Goal: Transaction & Acquisition: Purchase product/service

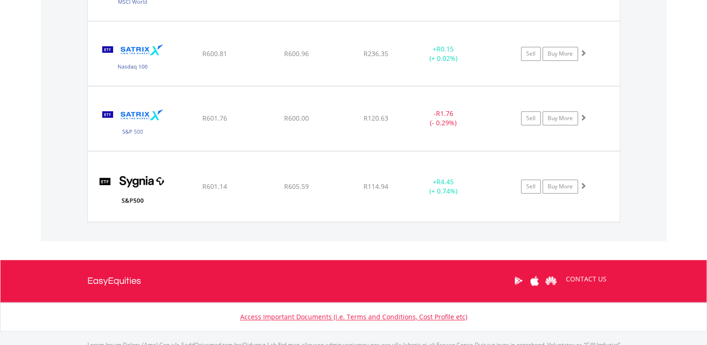
scroll to position [90, 178]
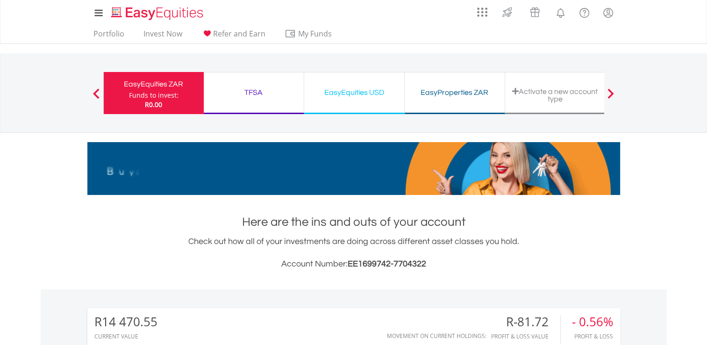
scroll to position [90, 178]
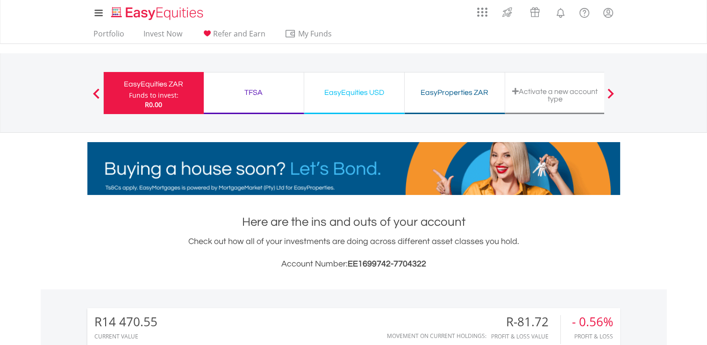
click at [349, 91] on div "EasyEquities USD" at bounding box center [354, 92] width 89 height 13
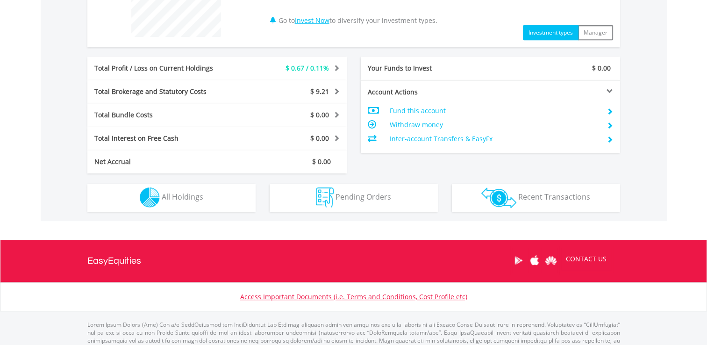
scroll to position [420, 0]
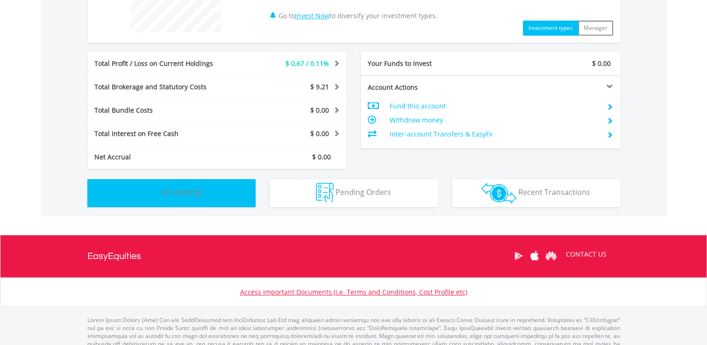
click at [183, 192] on span "All Holdings" at bounding box center [183, 192] width 42 height 10
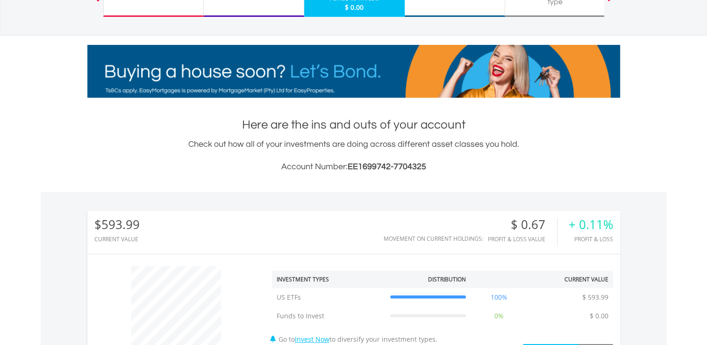
scroll to position [0, 0]
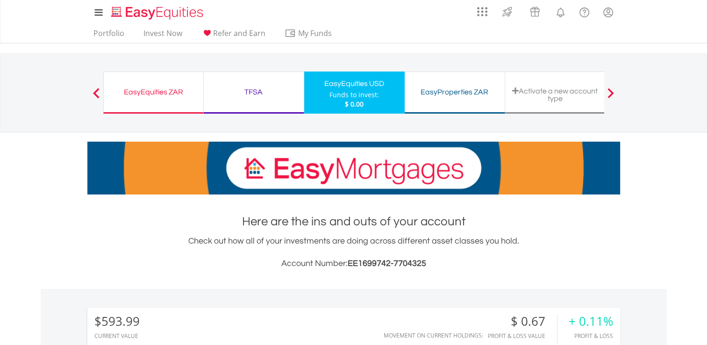
click at [255, 92] on div "TFSA" at bounding box center [253, 91] width 89 height 13
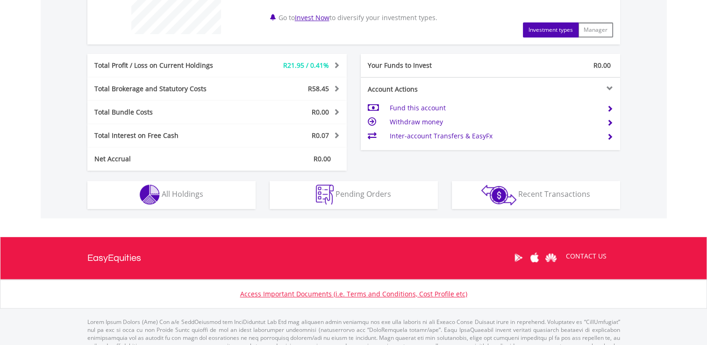
scroll to position [420, 0]
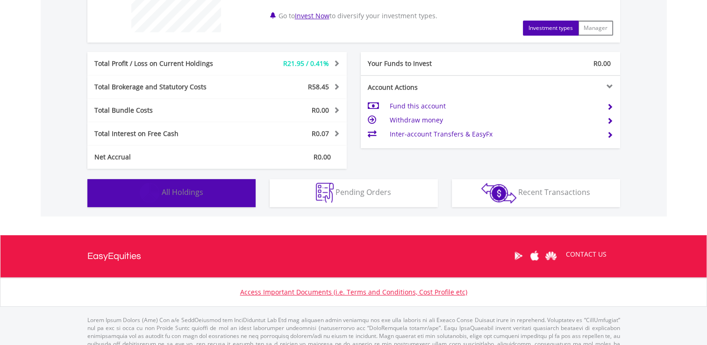
click at [186, 192] on span "All Holdings" at bounding box center [183, 192] width 42 height 10
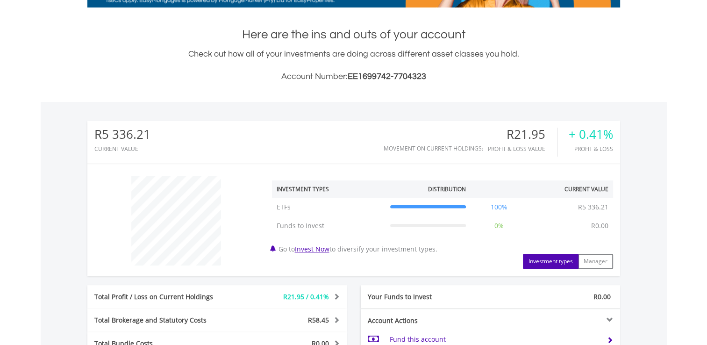
scroll to position [47, 0]
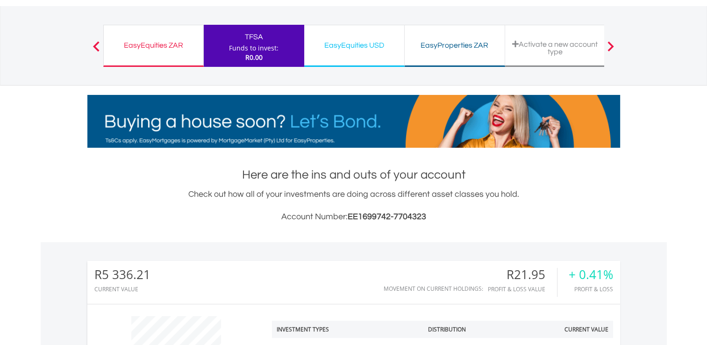
click at [166, 44] on div "EasyEquities ZAR" at bounding box center [153, 45] width 88 height 13
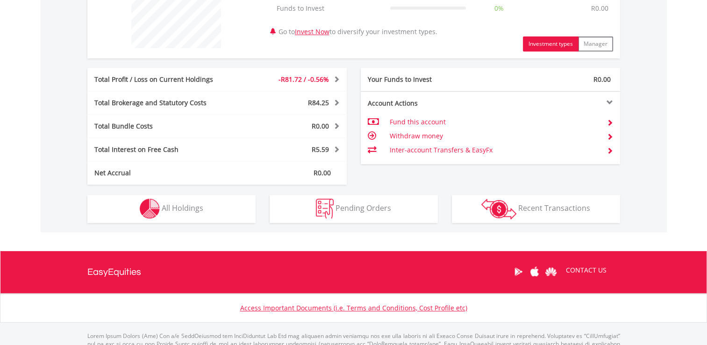
scroll to position [420, 0]
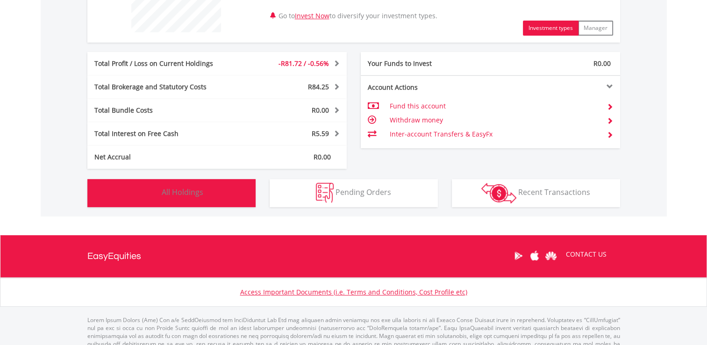
click at [179, 194] on span "All Holdings" at bounding box center [183, 192] width 42 height 10
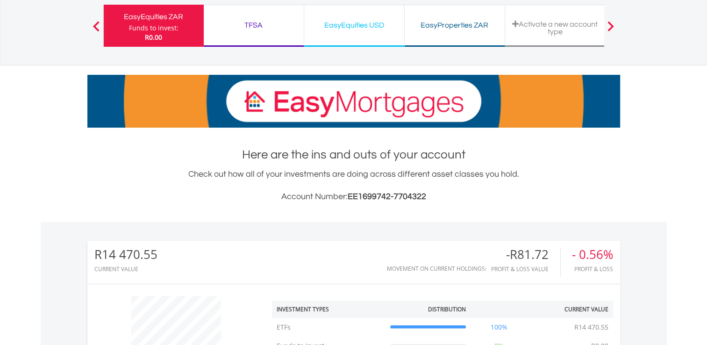
scroll to position [0, 0]
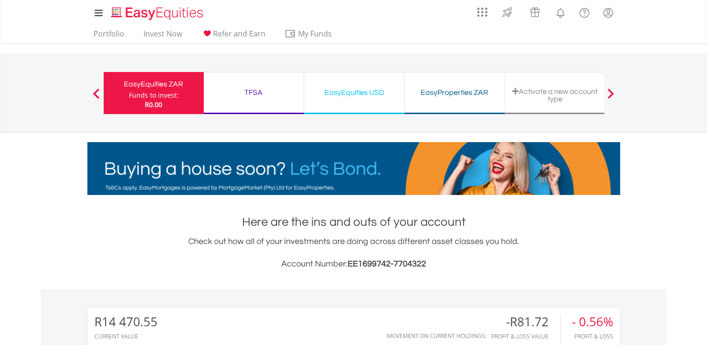
drag, startPoint x: 257, startPoint y: 92, endPoint x: 270, endPoint y: 182, distance: 91.1
click at [257, 92] on div "TFSA" at bounding box center [253, 92] width 89 height 13
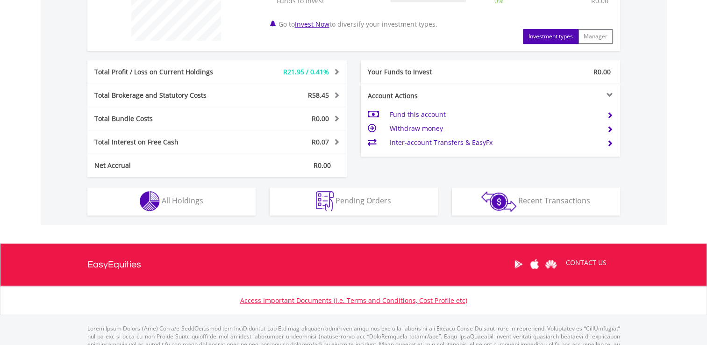
scroll to position [444, 0]
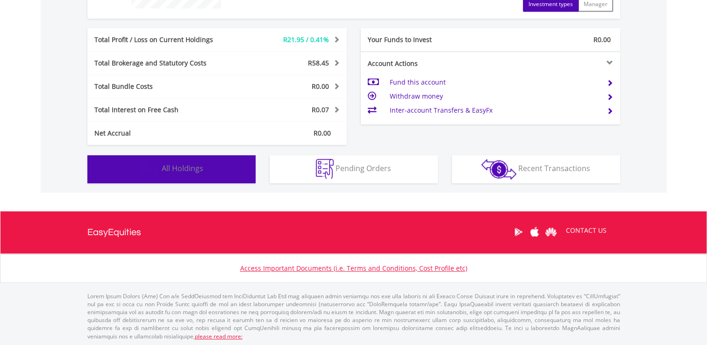
click at [174, 165] on span "All Holdings" at bounding box center [183, 168] width 42 height 10
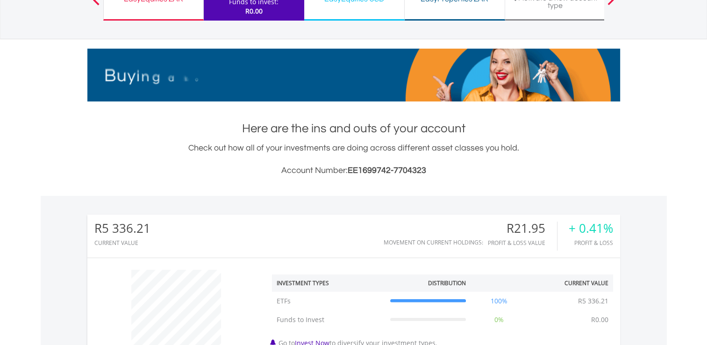
scroll to position [0, 0]
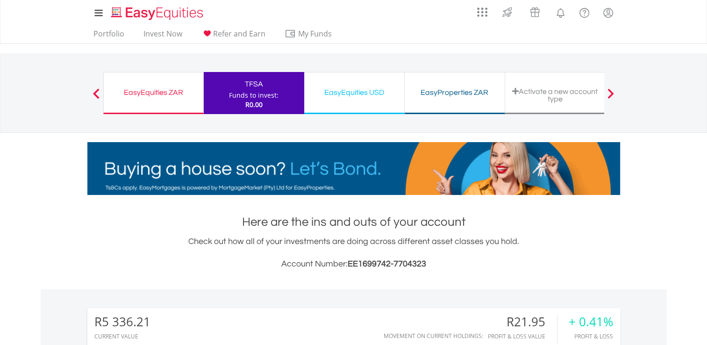
drag, startPoint x: 158, startPoint y: 89, endPoint x: 173, endPoint y: 100, distance: 19.0
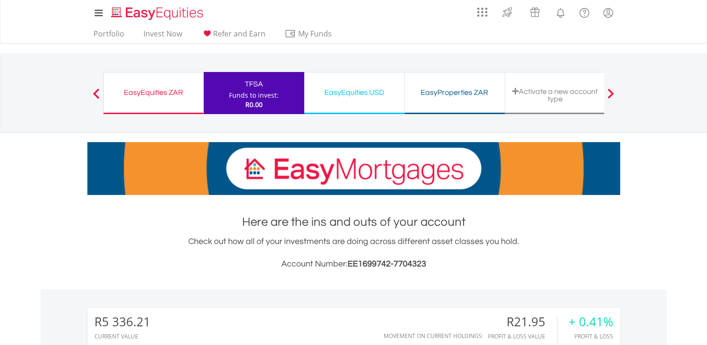
click at [158, 89] on div "EasyEquities ZAR" at bounding box center [153, 92] width 88 height 13
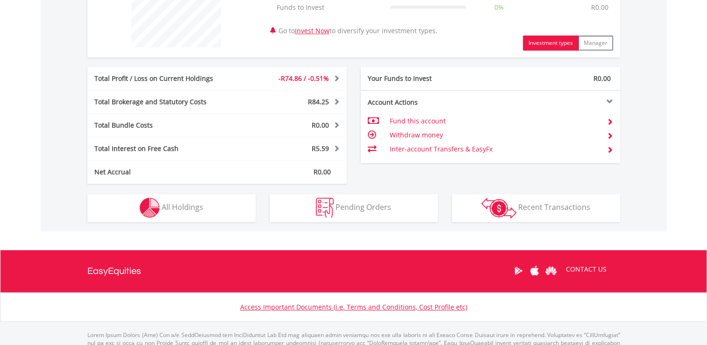
scroll to position [420, 0]
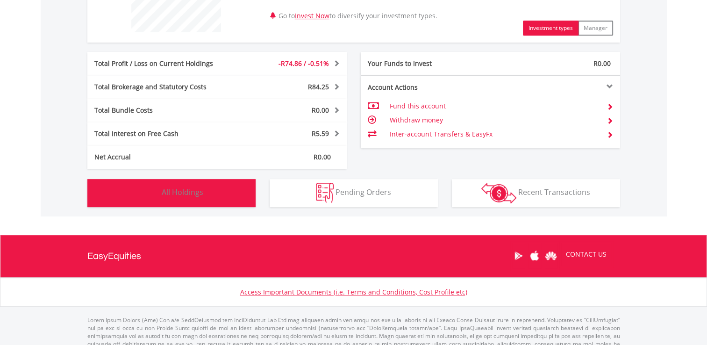
click at [183, 193] on span "All Holdings" at bounding box center [183, 192] width 42 height 10
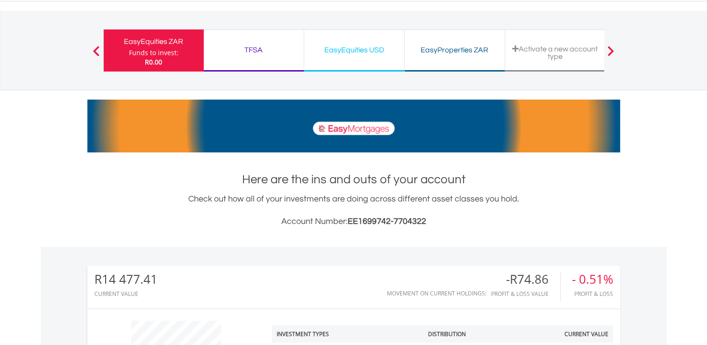
scroll to position [0, 0]
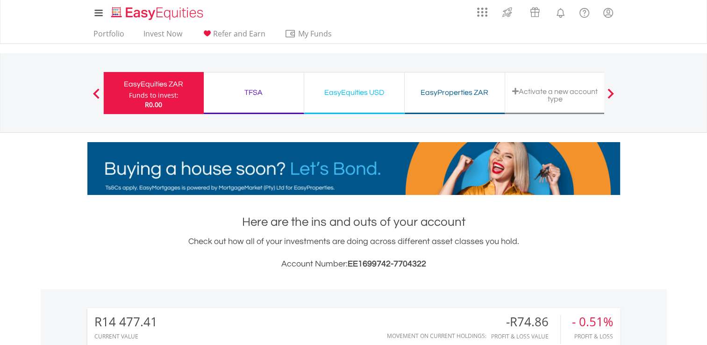
drag, startPoint x: 255, startPoint y: 93, endPoint x: 265, endPoint y: 99, distance: 12.3
click at [255, 94] on div "TFSA" at bounding box center [253, 92] width 89 height 13
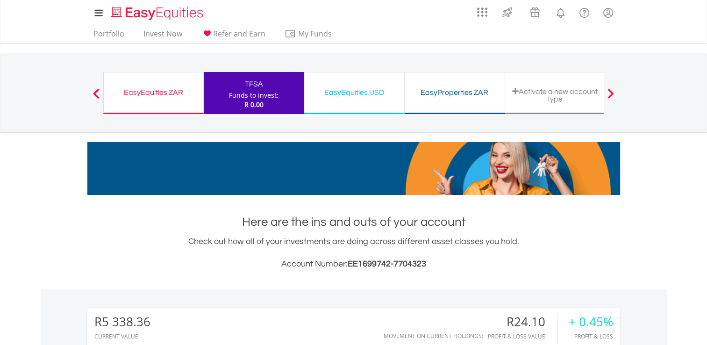
scroll to position [90, 178]
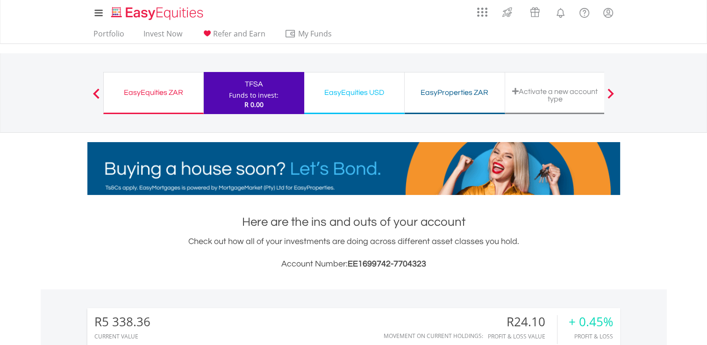
click at [353, 92] on div "EasyEquities USD" at bounding box center [354, 92] width 89 height 13
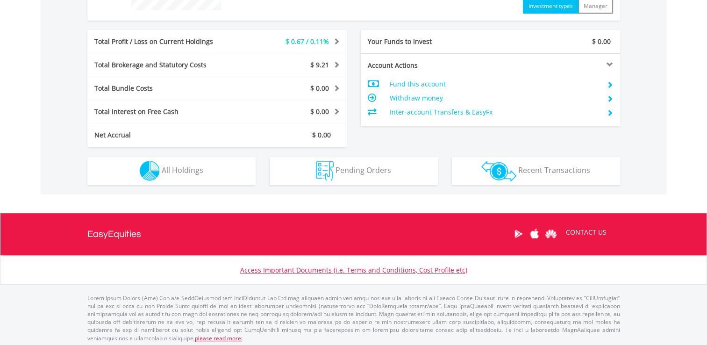
scroll to position [444, 0]
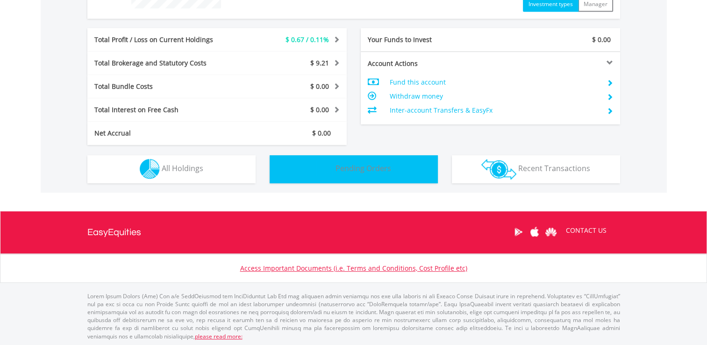
click at [371, 171] on span "Pending Orders" at bounding box center [363, 168] width 56 height 10
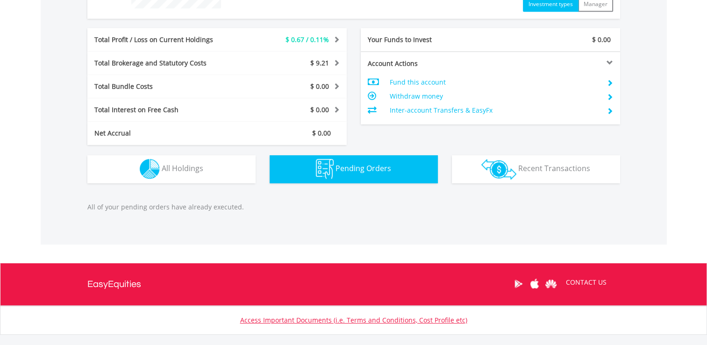
scroll to position [496, 0]
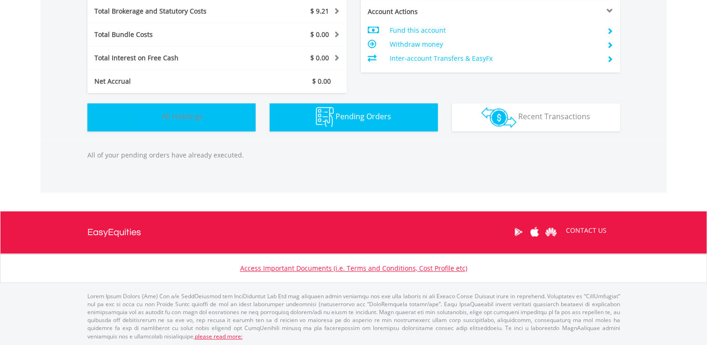
click at [180, 118] on span "All Holdings" at bounding box center [183, 116] width 42 height 10
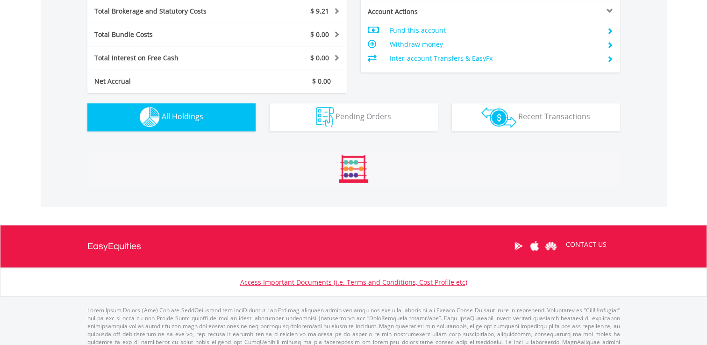
scroll to position [654, 0]
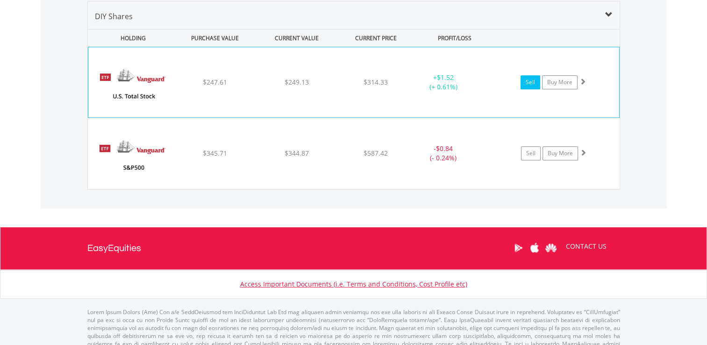
click at [530, 80] on link "Sell" at bounding box center [530, 82] width 20 height 14
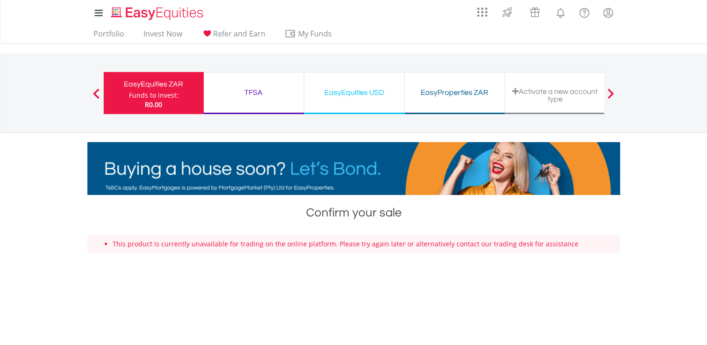
drag, startPoint x: 254, startPoint y: 91, endPoint x: 232, endPoint y: 108, distance: 27.9
click at [254, 91] on div "TFSA" at bounding box center [253, 92] width 89 height 13
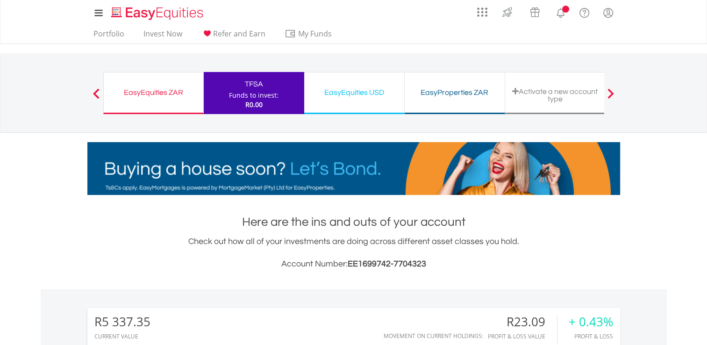
scroll to position [90, 178]
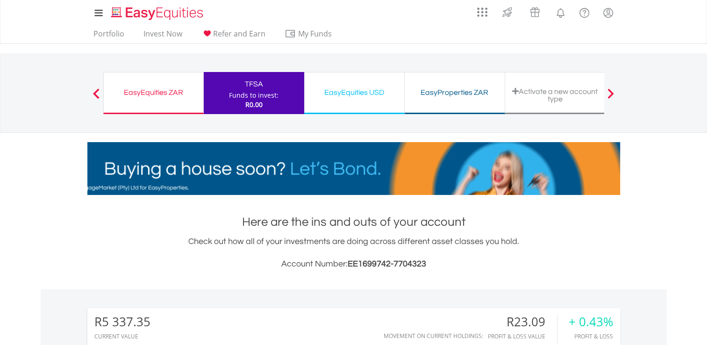
click at [347, 92] on div "EasyEquities USD" at bounding box center [354, 92] width 89 height 13
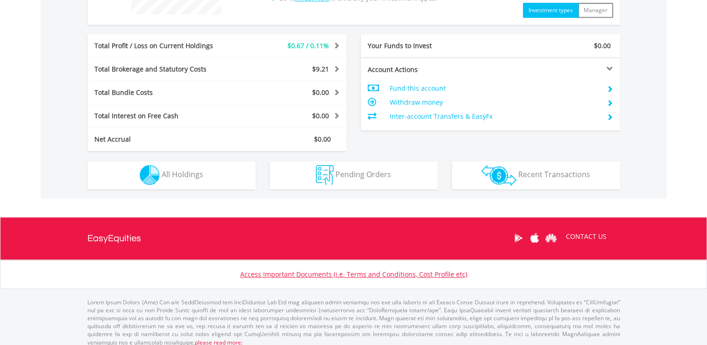
scroll to position [444, 0]
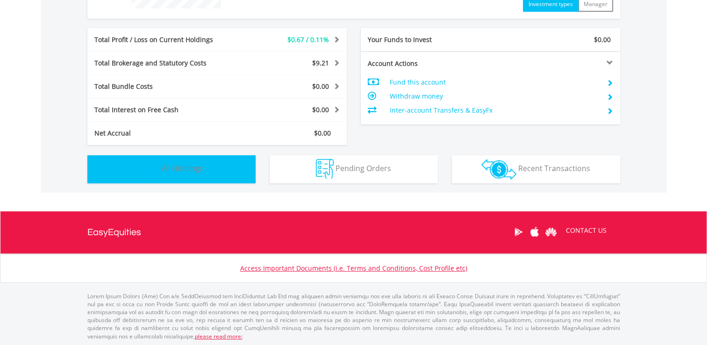
click at [192, 171] on span "All Holdings" at bounding box center [183, 168] width 42 height 10
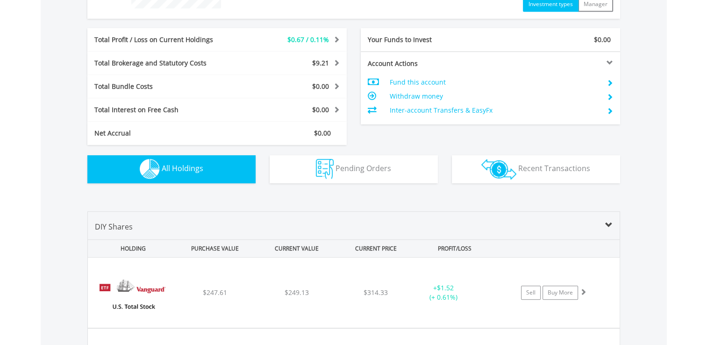
scroll to position [654, 0]
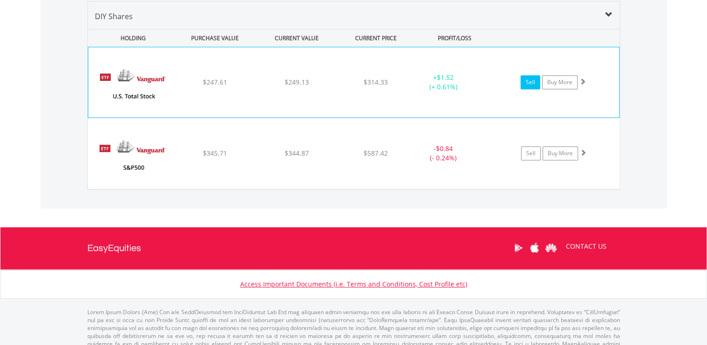
click at [530, 79] on link "Sell" at bounding box center [530, 82] width 20 height 14
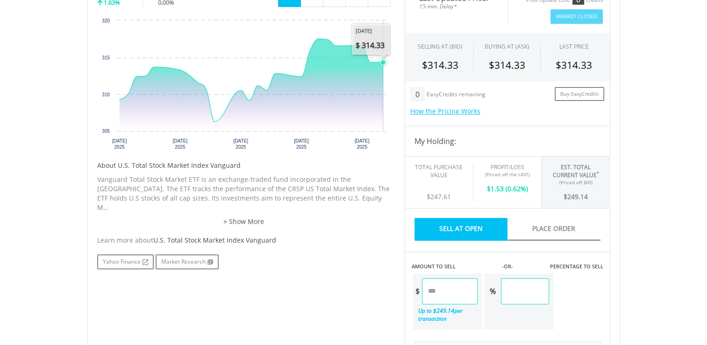
scroll to position [374, 0]
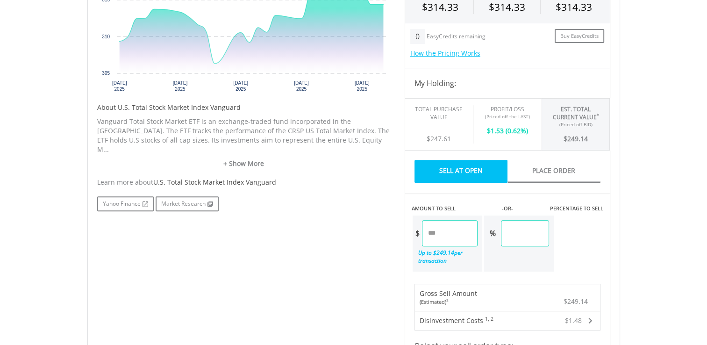
click at [431, 233] on input "******" at bounding box center [450, 233] width 56 height 26
click at [433, 231] on input "*****" at bounding box center [450, 233] width 56 height 26
click at [555, 235] on div "Last Updated Price: 15-min. Delay* Price Update Cost: 0 Credits Market Closed S…" at bounding box center [508, 251] width 220 height 648
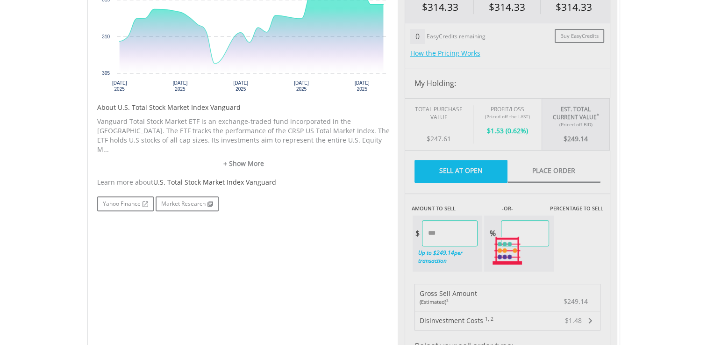
type input "*****"
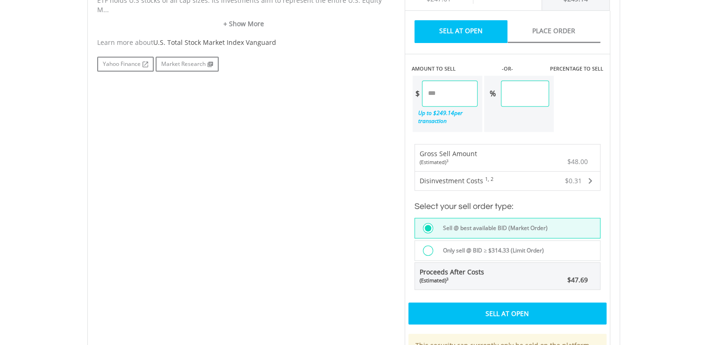
scroll to position [514, 0]
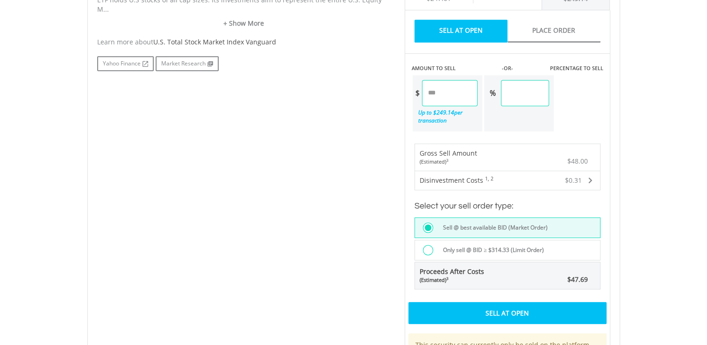
click at [441, 92] on input "*****" at bounding box center [450, 93] width 56 height 26
type input "*****"
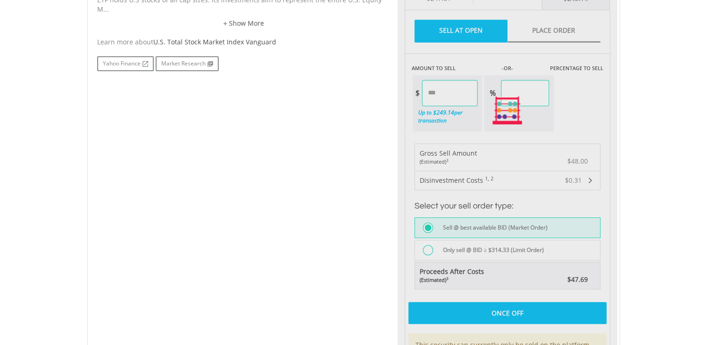
click at [539, 90] on div "Last Updated Price: 15-min. Delay* Price Update Cost: 0 Credits Market Closed S…" at bounding box center [508, 111] width 220 height 648
type input "*****"
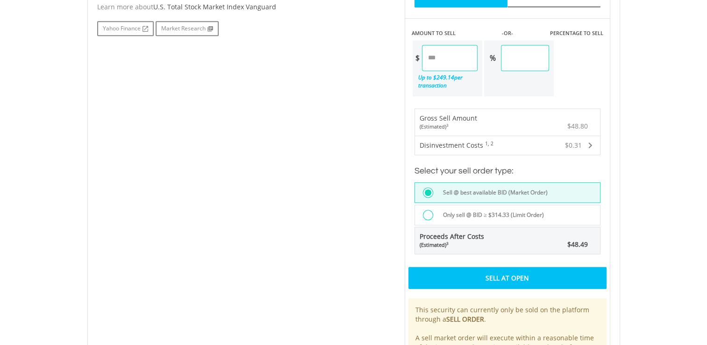
scroll to position [654, 0]
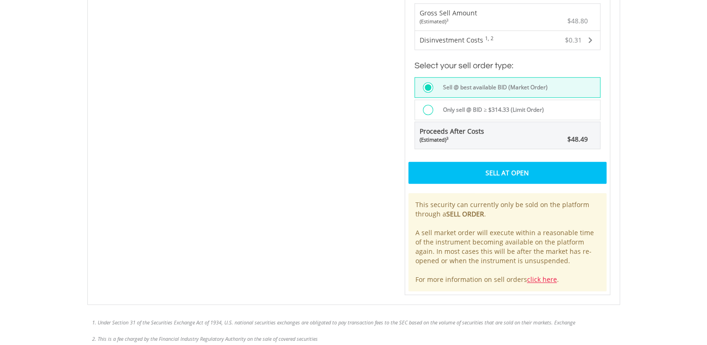
click at [514, 169] on div "Sell At Open" at bounding box center [507, 172] width 198 height 21
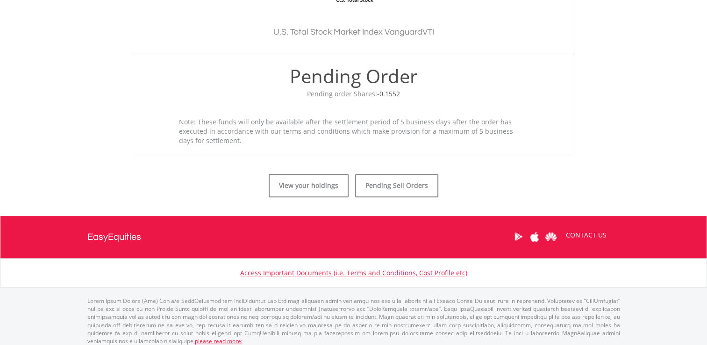
scroll to position [323, 0]
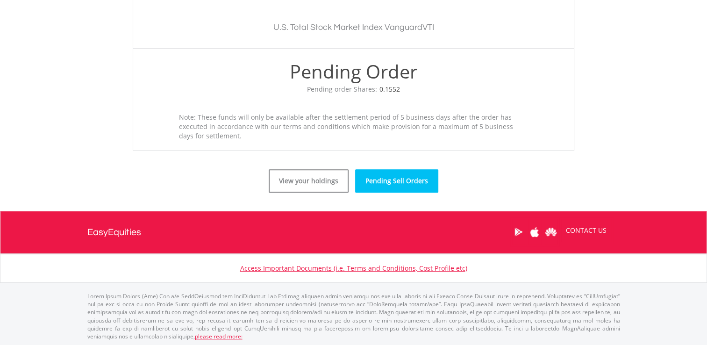
click at [402, 182] on link "Pending Sell Orders" at bounding box center [396, 180] width 83 height 23
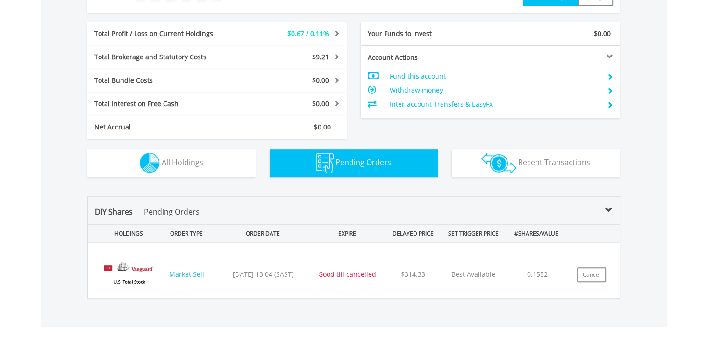
scroll to position [442, 0]
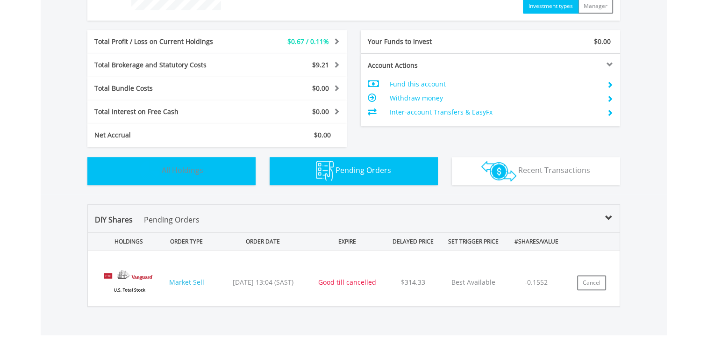
click at [192, 168] on span "All Holdings" at bounding box center [183, 170] width 42 height 10
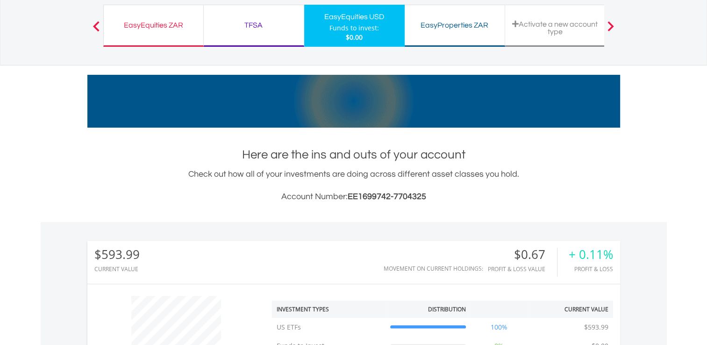
scroll to position [0, 0]
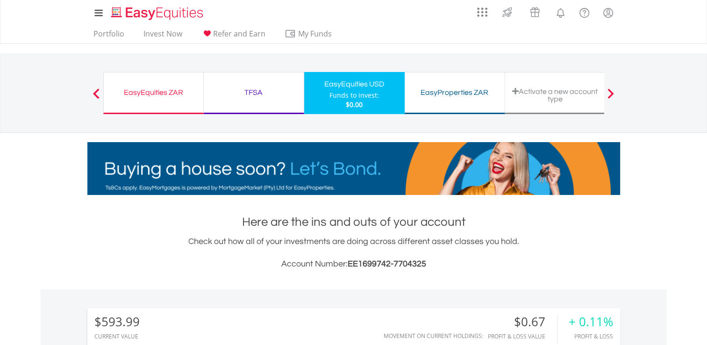
click at [254, 92] on div "TFSA" at bounding box center [253, 92] width 89 height 13
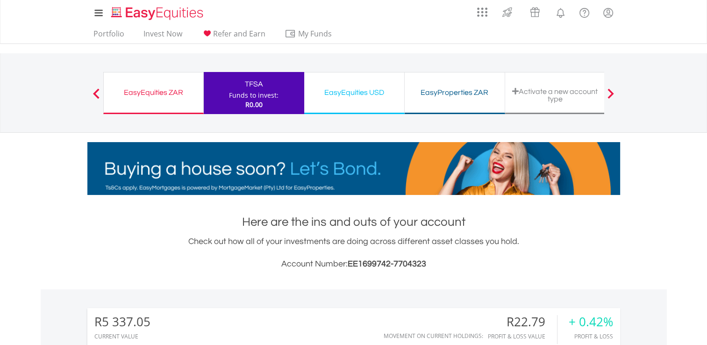
drag, startPoint x: 167, startPoint y: 91, endPoint x: 179, endPoint y: 110, distance: 22.9
click at [167, 91] on div "EasyEquities ZAR" at bounding box center [153, 92] width 88 height 13
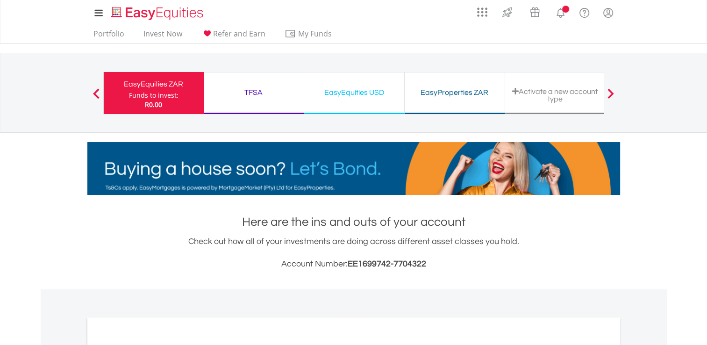
click at [350, 91] on div "EasyEquities USD" at bounding box center [354, 92] width 89 height 13
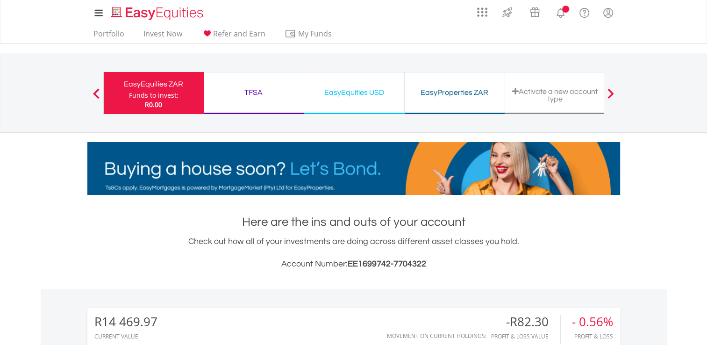
scroll to position [90, 178]
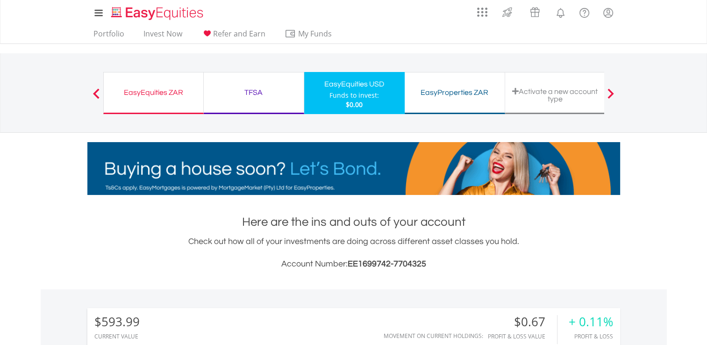
click at [251, 92] on div "TFSA" at bounding box center [253, 92] width 89 height 13
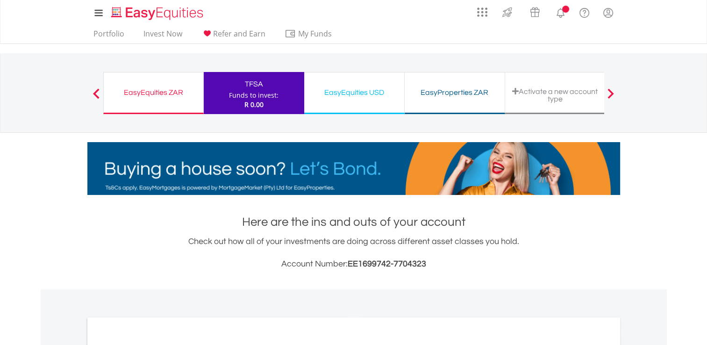
click at [152, 94] on div "EasyEquities ZAR" at bounding box center [153, 92] width 88 height 13
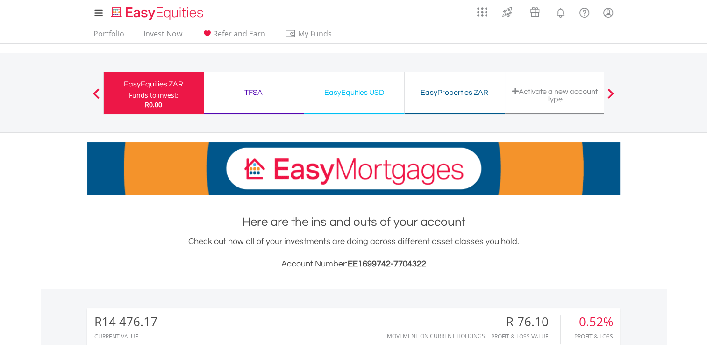
click at [348, 92] on div "EasyEquities USD" at bounding box center [354, 92] width 89 height 13
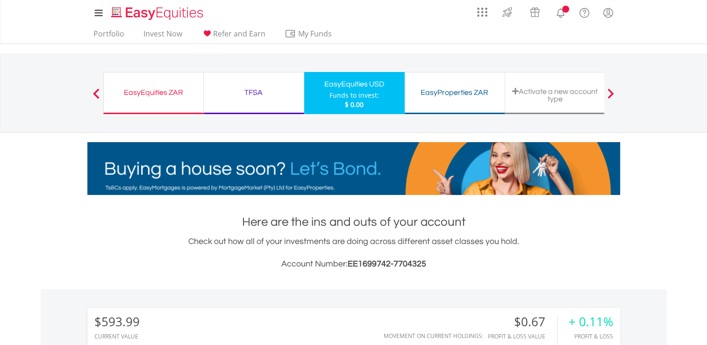
scroll to position [90, 178]
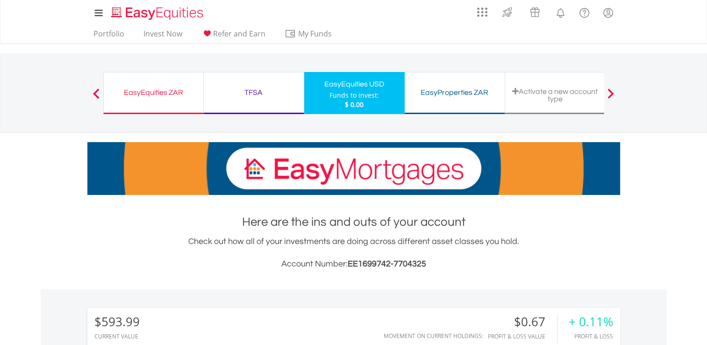
click at [255, 90] on div "TFSA" at bounding box center [253, 92] width 89 height 13
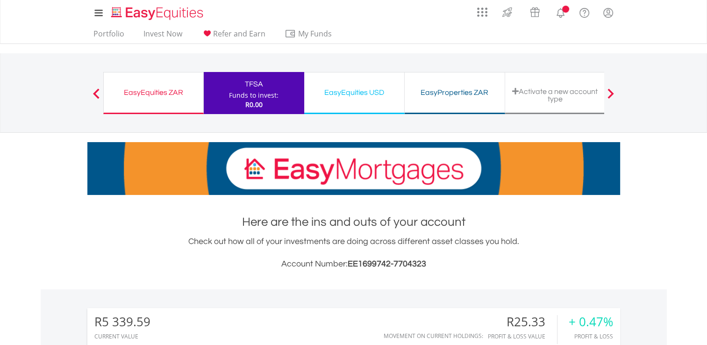
scroll to position [90, 178]
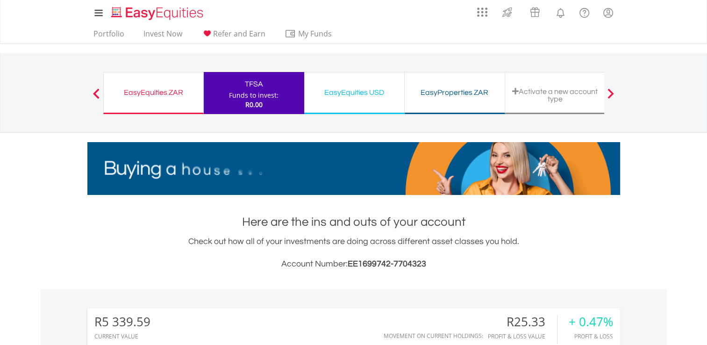
click at [351, 92] on div "EasyEquities USD" at bounding box center [354, 92] width 89 height 13
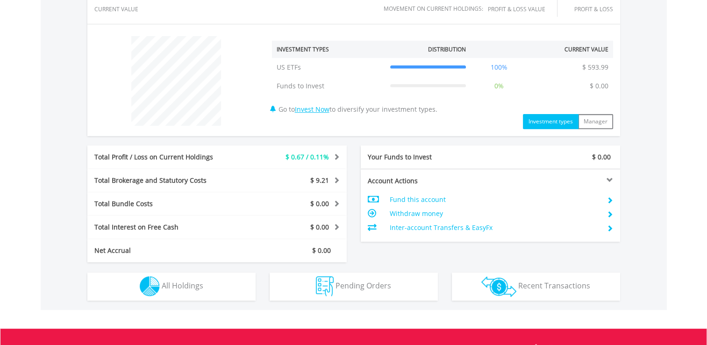
scroll to position [90, 178]
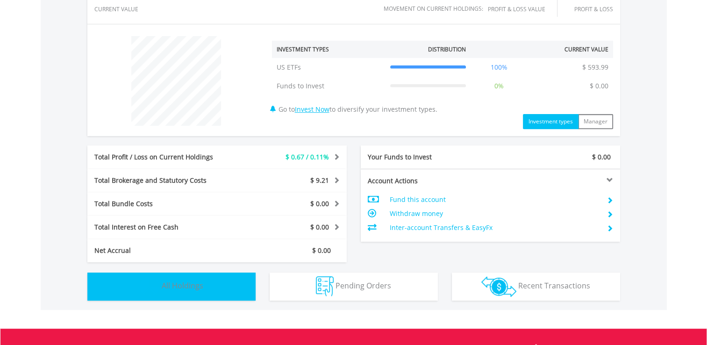
click at [182, 285] on span "All Holdings" at bounding box center [183, 285] width 42 height 10
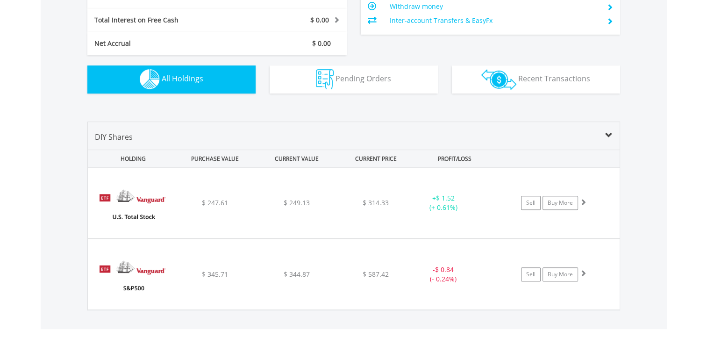
scroll to position [529, 0]
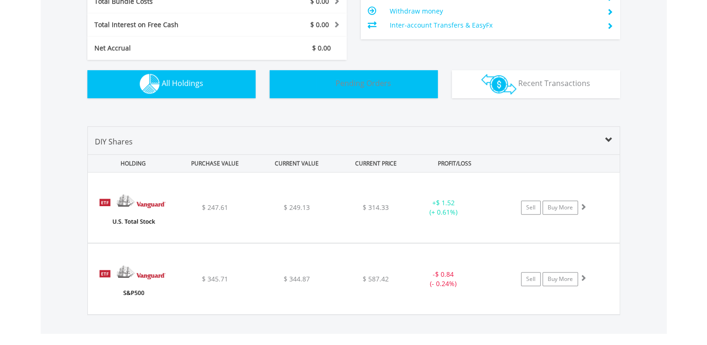
click at [351, 81] on span "Pending Orders" at bounding box center [363, 83] width 56 height 10
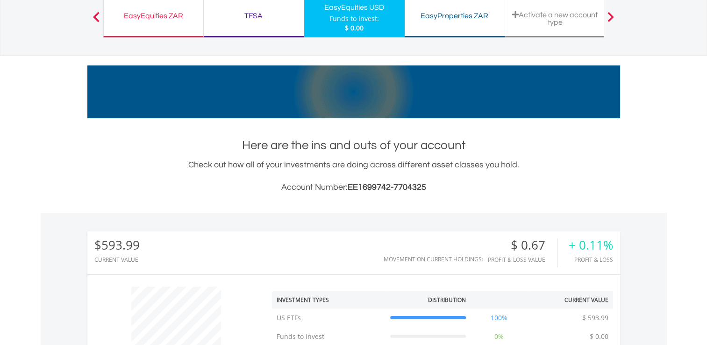
scroll to position [24, 0]
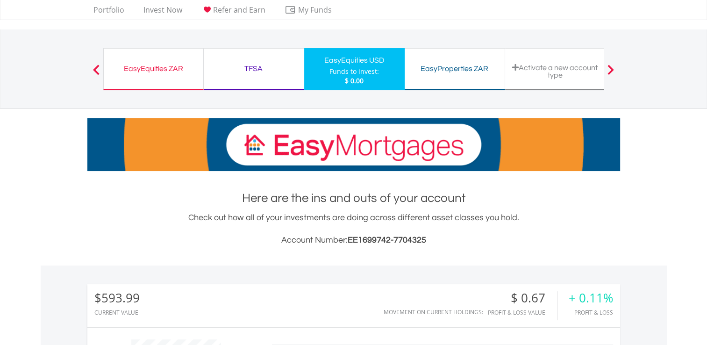
click at [254, 67] on div "TFSA" at bounding box center [253, 68] width 89 height 13
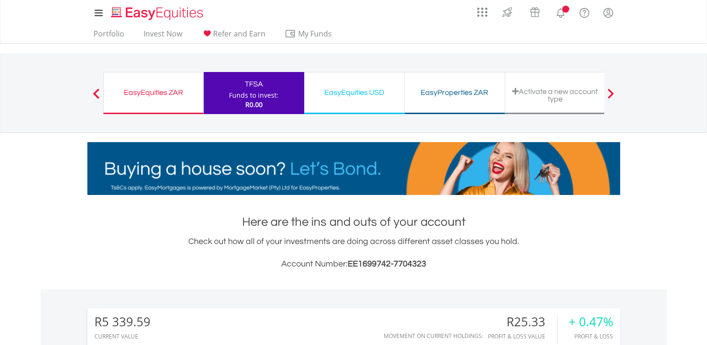
scroll to position [90, 178]
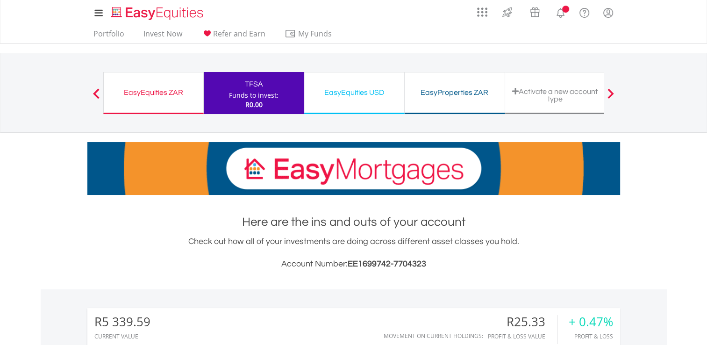
click at [161, 94] on div "EasyEquities ZAR" at bounding box center [153, 92] width 88 height 13
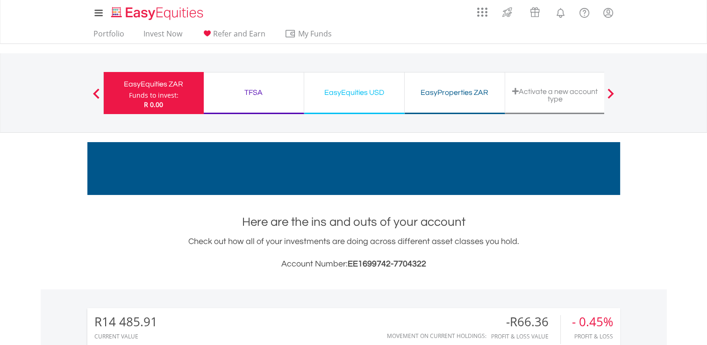
drag, startPoint x: 368, startPoint y: 92, endPoint x: 372, endPoint y: 98, distance: 7.5
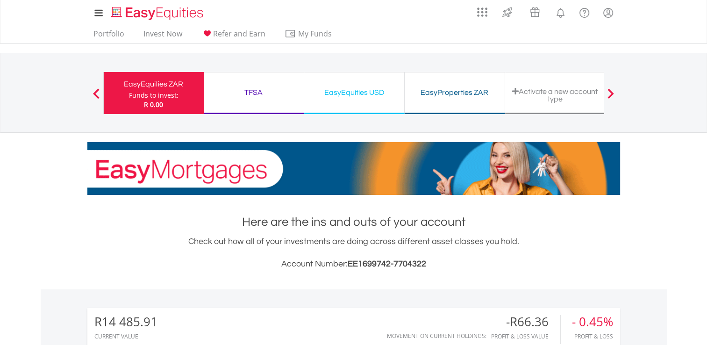
click at [368, 92] on div "EasyEquities USD" at bounding box center [354, 92] width 89 height 13
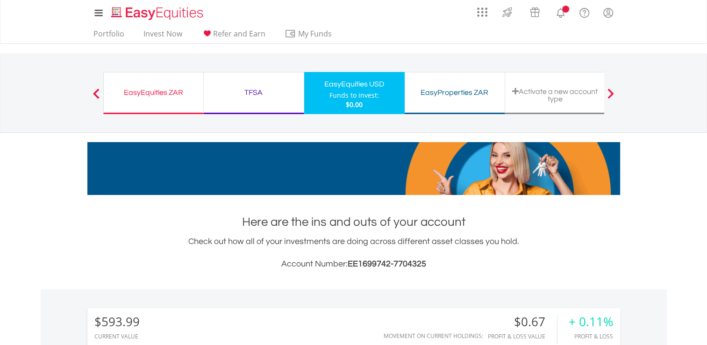
scroll to position [90, 178]
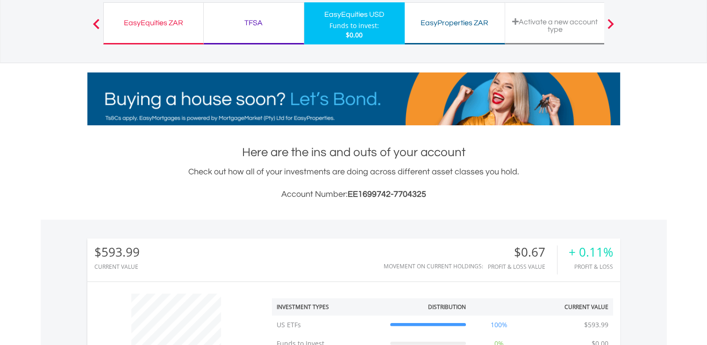
scroll to position [47, 0]
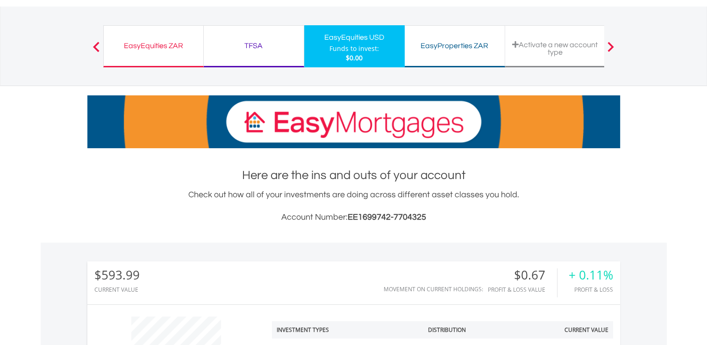
click at [162, 43] on div "EasyEquities ZAR" at bounding box center [153, 45] width 88 height 13
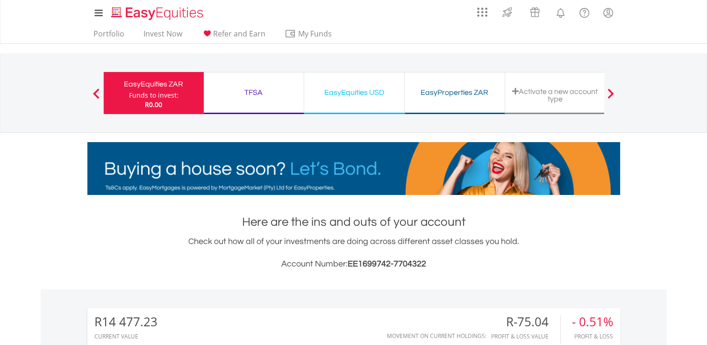
scroll to position [90, 178]
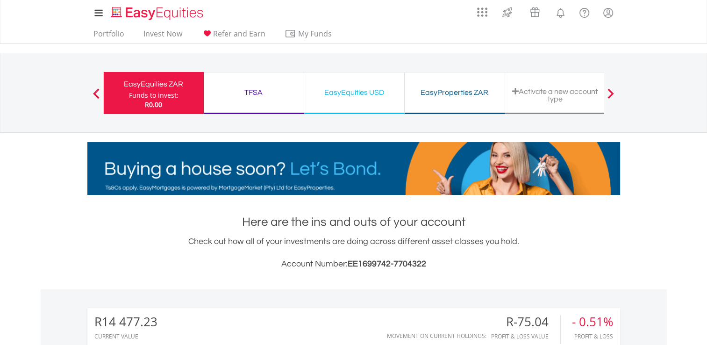
click at [252, 92] on div "TFSA" at bounding box center [253, 92] width 89 height 13
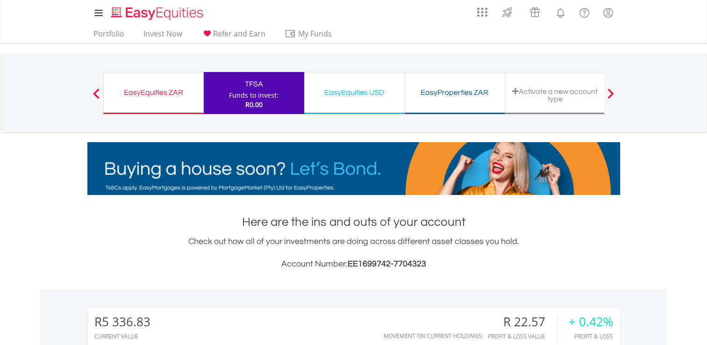
scroll to position [90, 178]
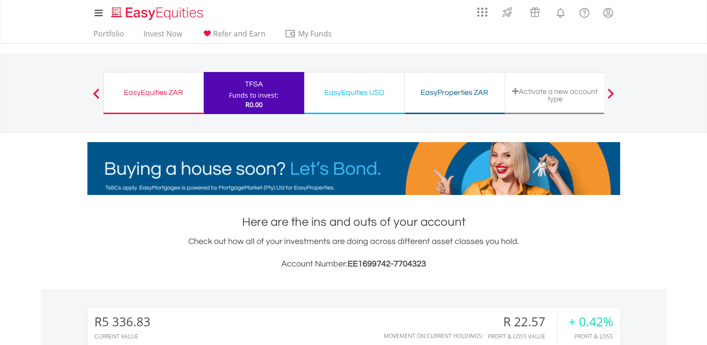
click at [361, 92] on div "EasyEquities USD" at bounding box center [354, 92] width 89 height 13
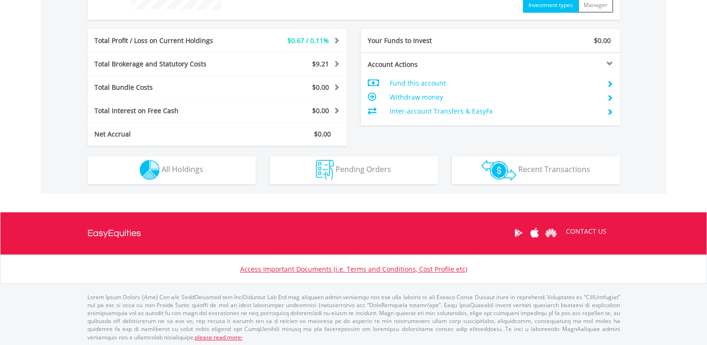
scroll to position [444, 0]
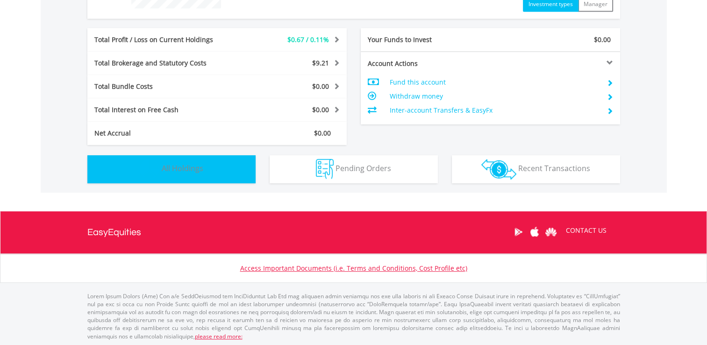
click at [181, 169] on span "All Holdings" at bounding box center [183, 168] width 42 height 10
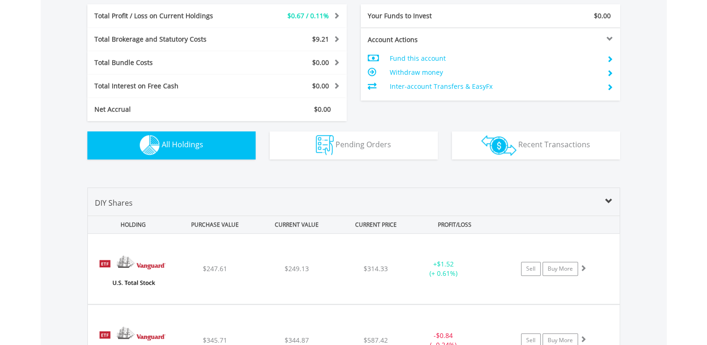
scroll to position [468, 0]
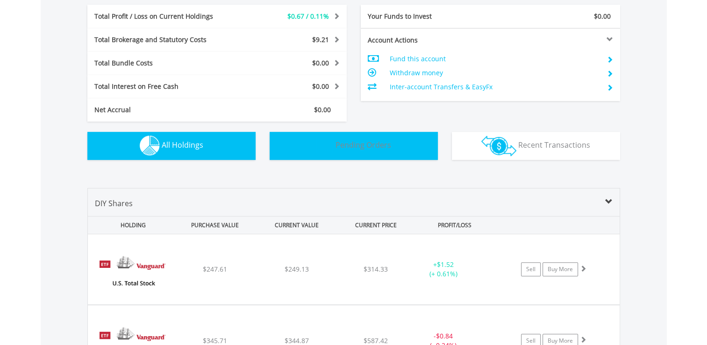
click at [374, 143] on span "Pending Orders" at bounding box center [363, 145] width 56 height 10
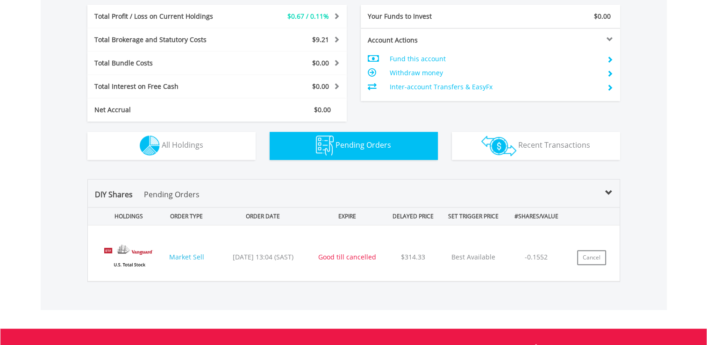
scroll to position [584, 0]
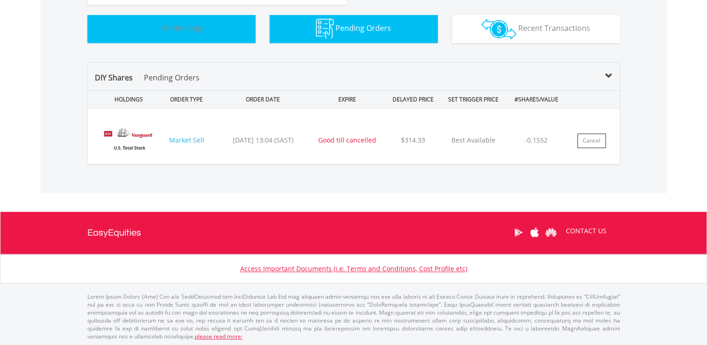
click at [189, 28] on span "All Holdings" at bounding box center [183, 28] width 42 height 10
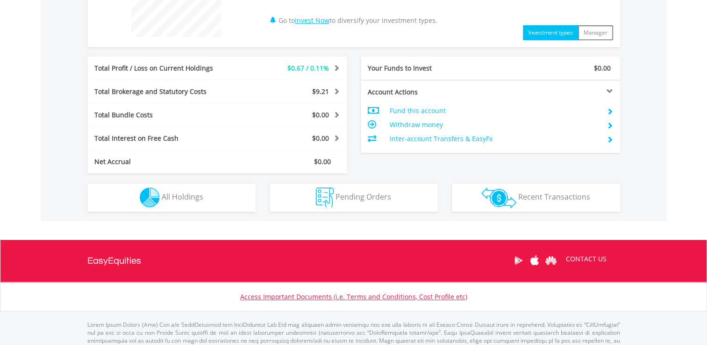
scroll to position [420, 0]
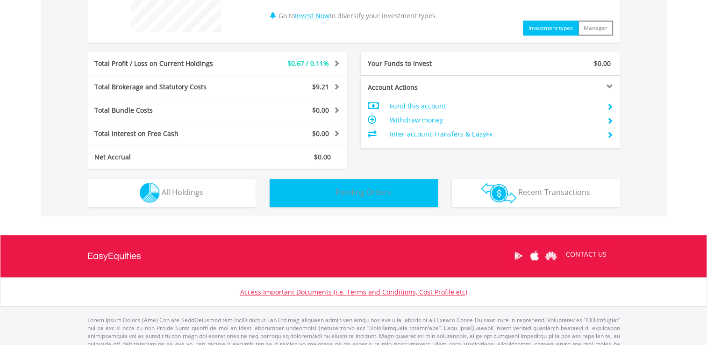
click at [369, 195] on span "Pending Orders" at bounding box center [363, 192] width 56 height 10
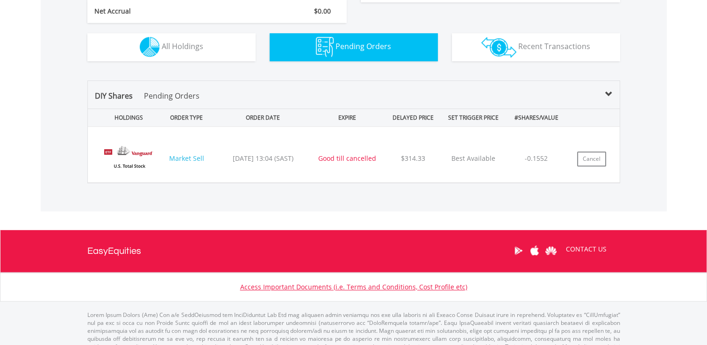
scroll to position [584, 0]
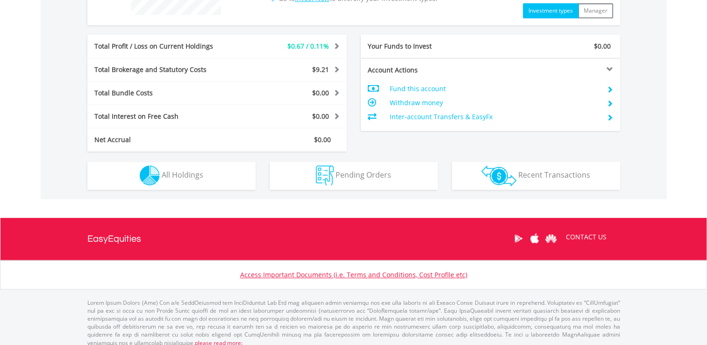
scroll to position [444, 0]
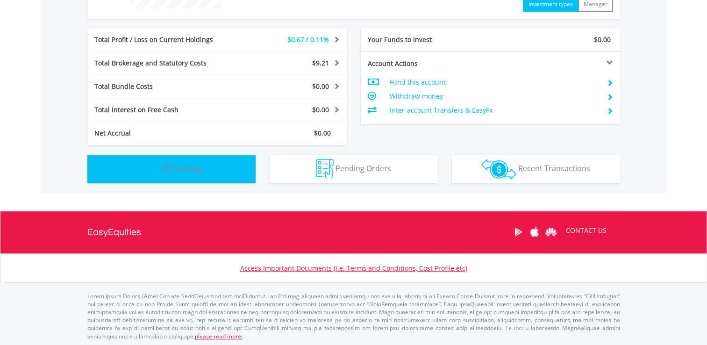
click at [187, 169] on span "All Holdings" at bounding box center [183, 168] width 42 height 10
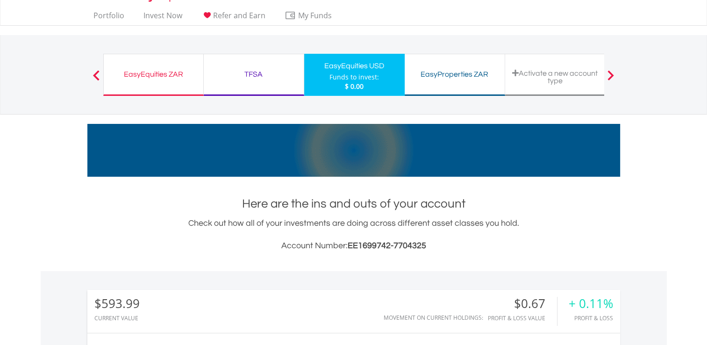
scroll to position [0, 0]
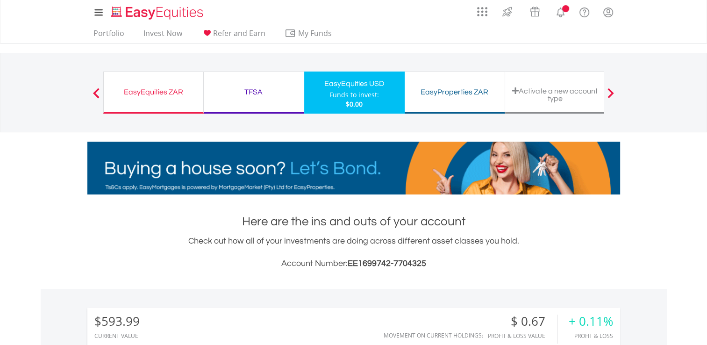
scroll to position [90, 178]
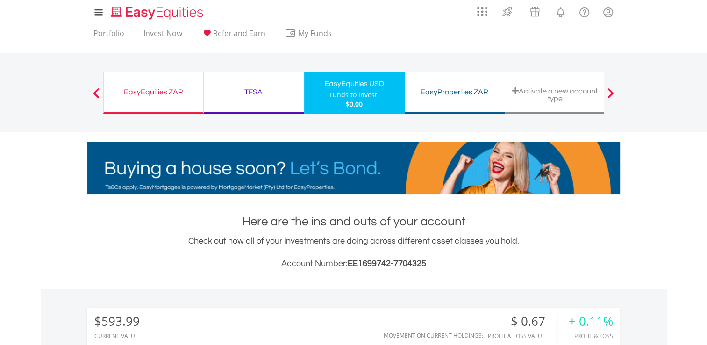
click at [156, 92] on div "EasyEquities ZAR" at bounding box center [153, 91] width 88 height 13
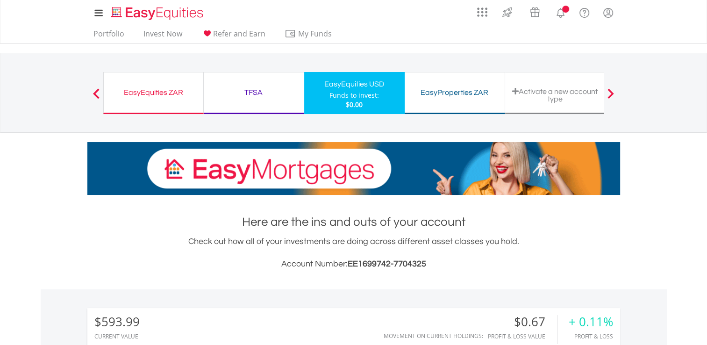
click at [254, 89] on div "TFSA" at bounding box center [253, 92] width 89 height 13
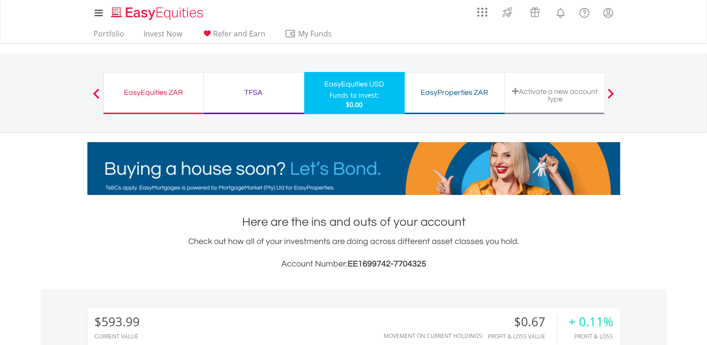
scroll to position [90, 178]
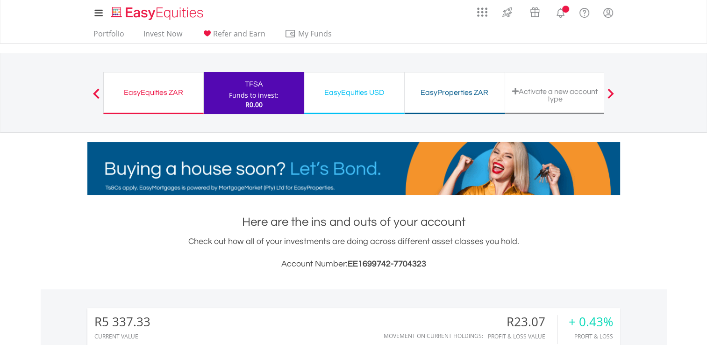
scroll to position [90, 178]
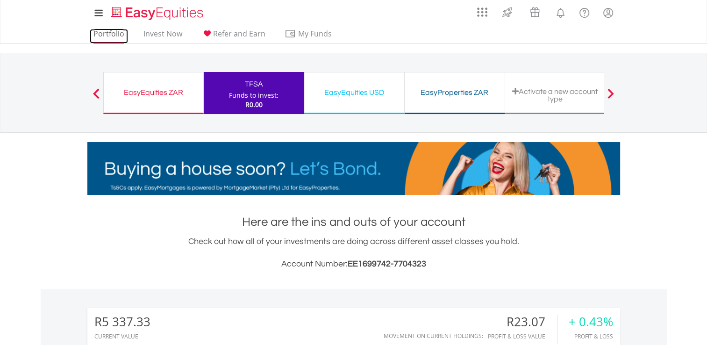
click at [108, 35] on link "Portfolio" at bounding box center [109, 36] width 38 height 14
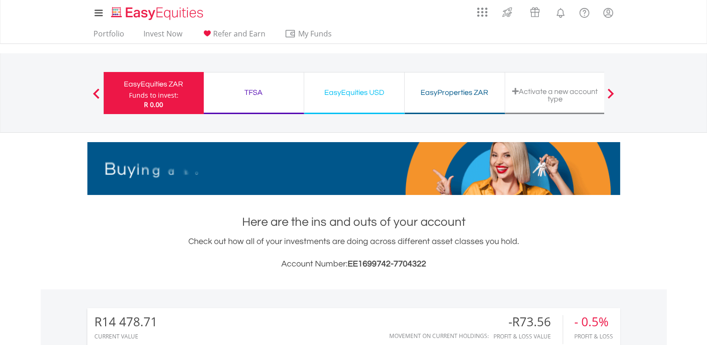
click at [256, 92] on div "TFSA" at bounding box center [253, 92] width 89 height 13
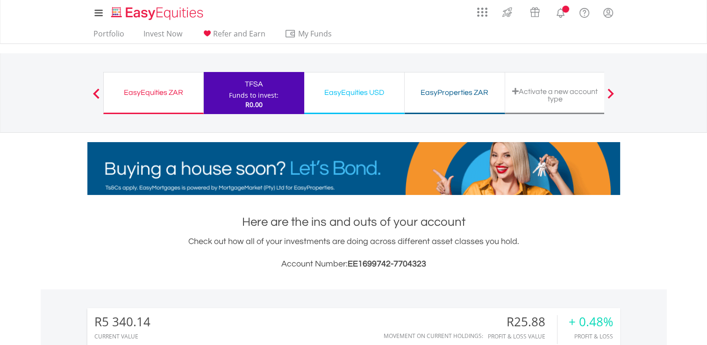
scroll to position [90, 178]
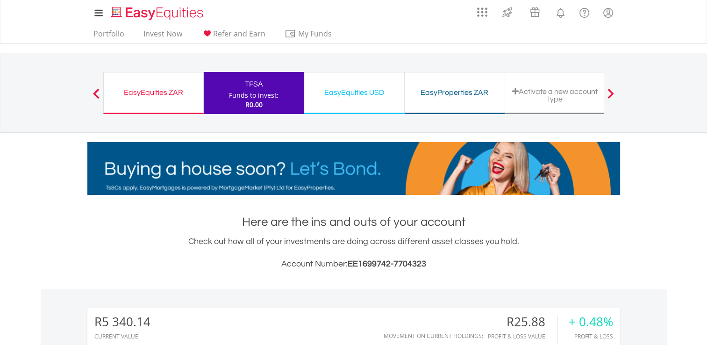
click at [357, 92] on div "EasyEquities USD" at bounding box center [354, 92] width 89 height 13
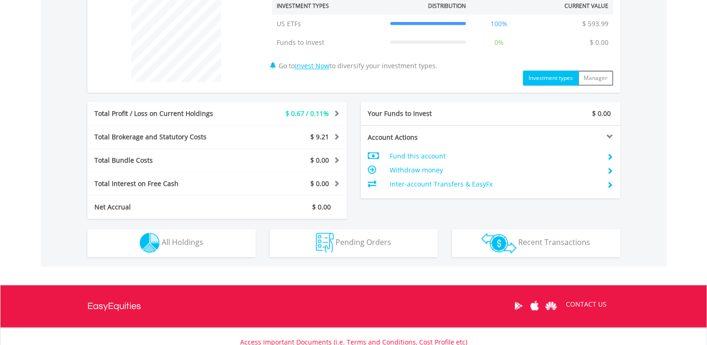
scroll to position [420, 0]
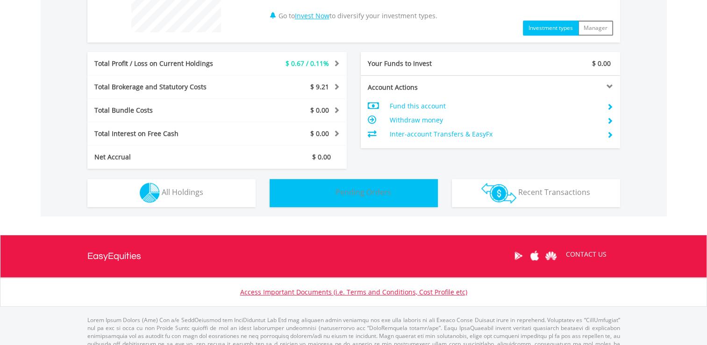
click at [354, 189] on span "Pending Orders" at bounding box center [363, 192] width 56 height 10
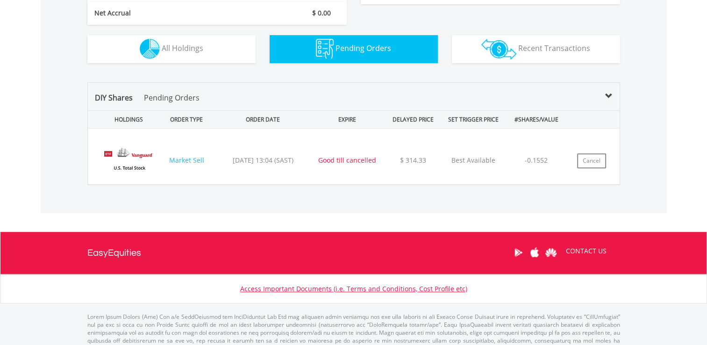
scroll to position [584, 0]
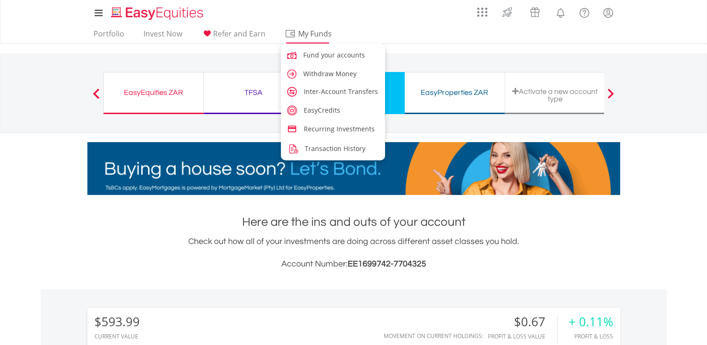
click at [316, 36] on span "My Funds" at bounding box center [314, 34] width 61 height 12
